Goal: Navigation & Orientation: Find specific page/section

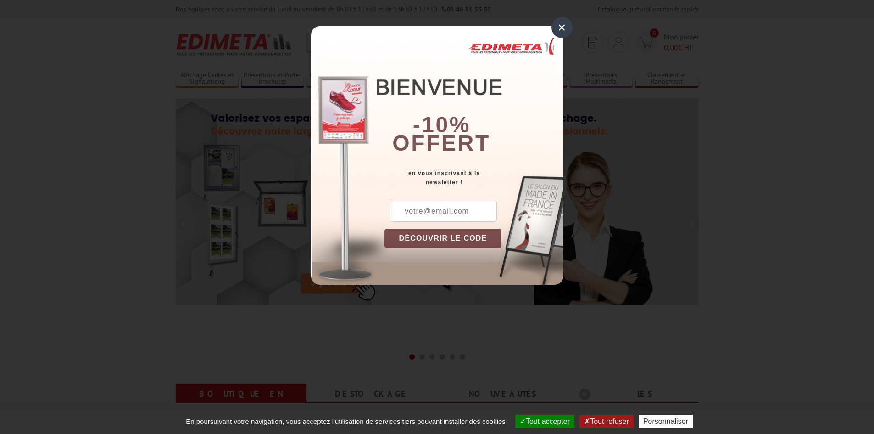
click at [556, 22] on div "×" at bounding box center [562, 27] width 21 height 21
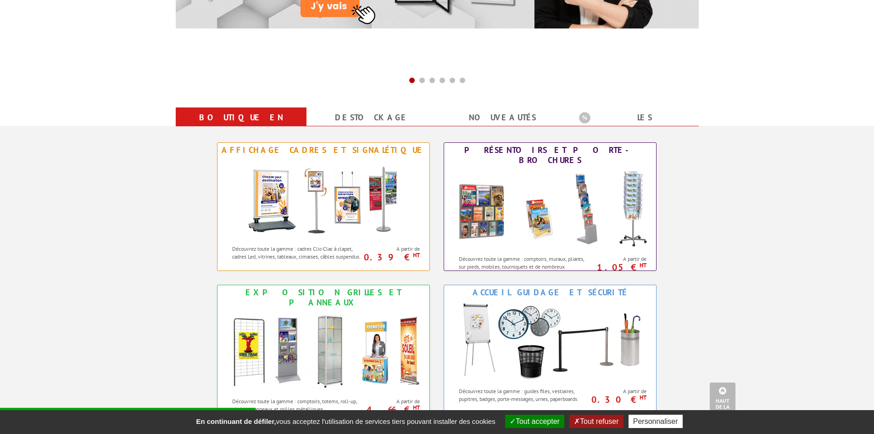
scroll to position [321, 0]
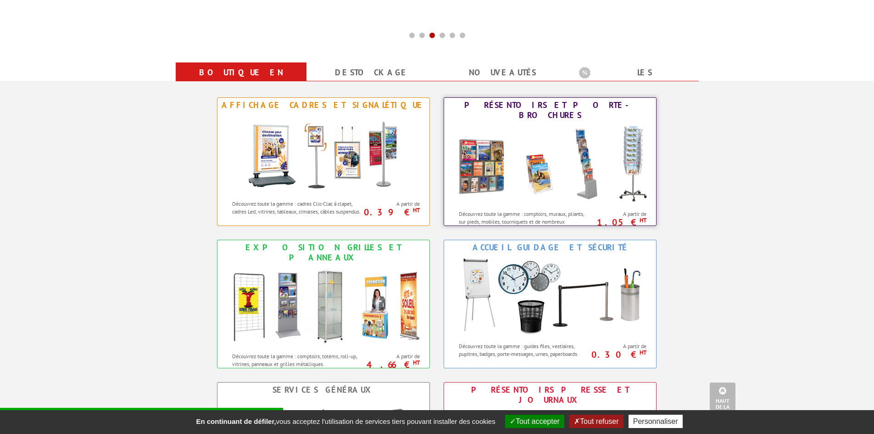
click at [577, 157] on img at bounding box center [550, 164] width 202 height 83
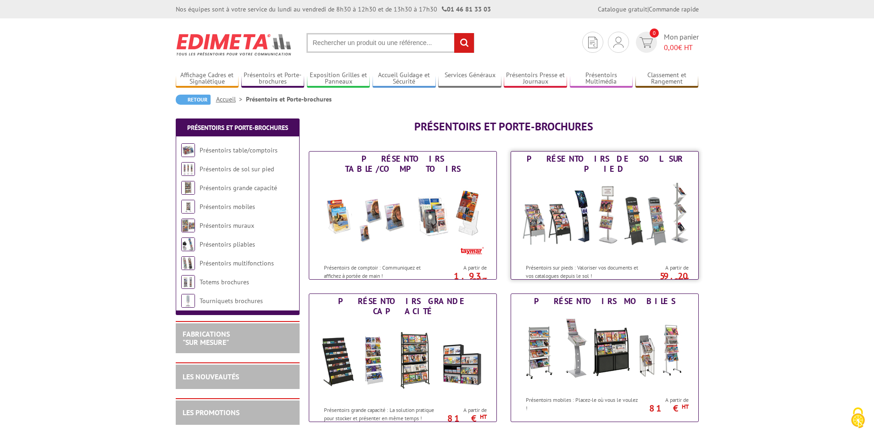
click at [611, 193] on img at bounding box center [605, 217] width 170 height 83
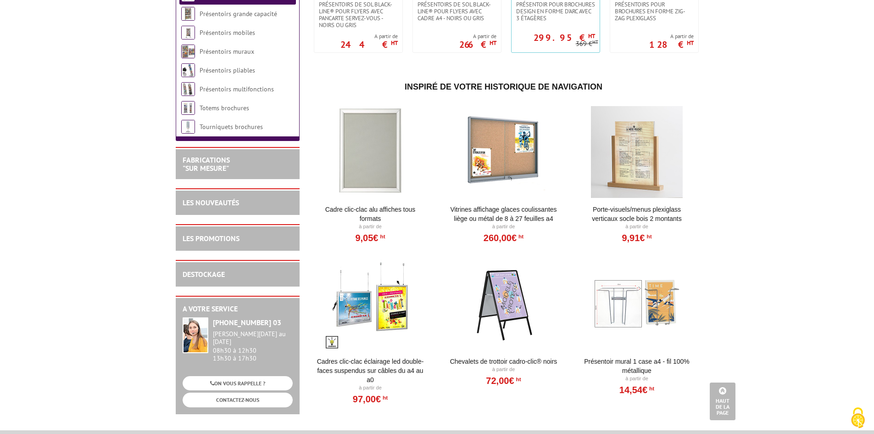
scroll to position [1515, 0]
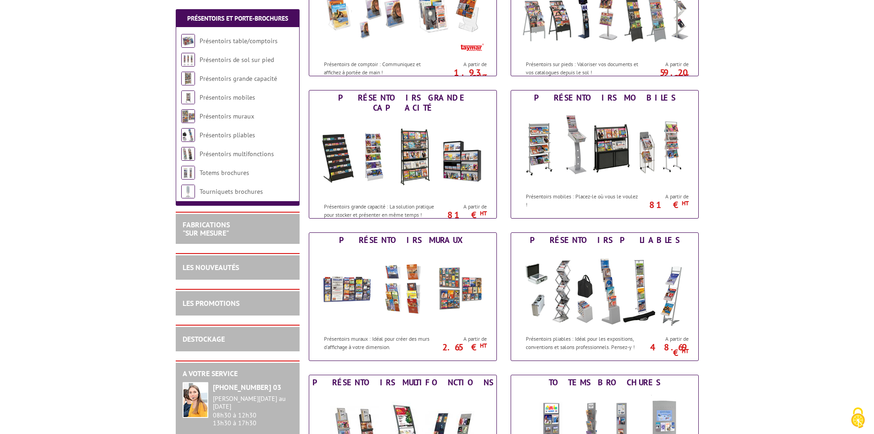
scroll to position [230, 0]
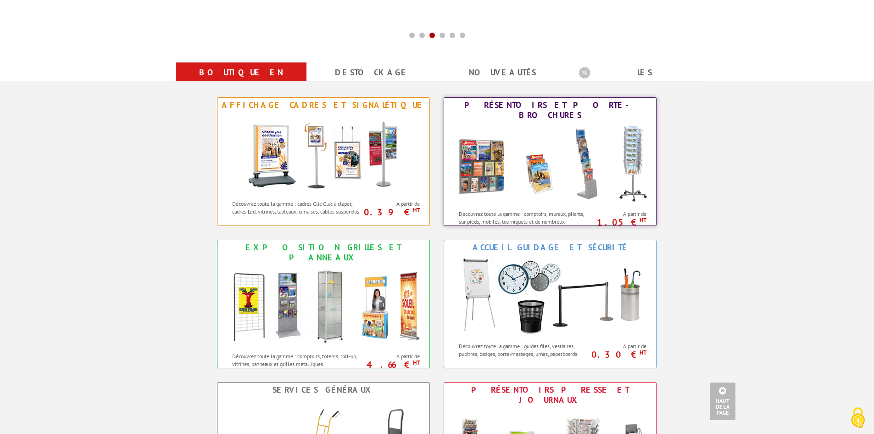
scroll to position [413, 0]
